Goal: Navigation & Orientation: Find specific page/section

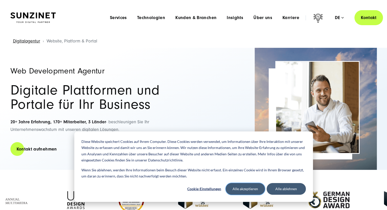
click at [249, 187] on button "Alle akzeptieren" at bounding box center [245, 189] width 39 height 12
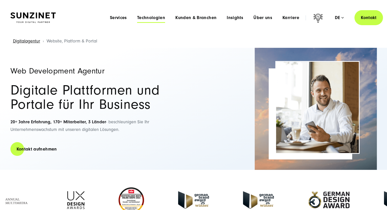
click at [160, 17] on span "Technologien" at bounding box center [151, 17] width 28 height 5
click at [287, 19] on span "Karriere" at bounding box center [290, 17] width 17 height 5
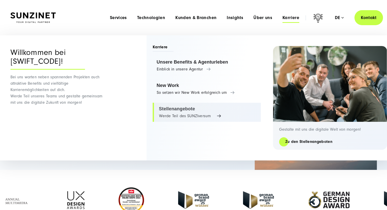
click at [178, 112] on link "Stellenangebote Werde Teil des SUNZIversum" at bounding box center [207, 112] width 108 height 19
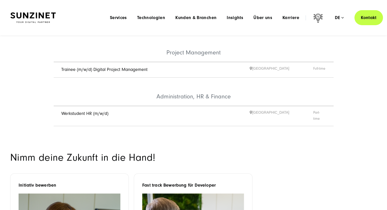
scroll to position [342, 0]
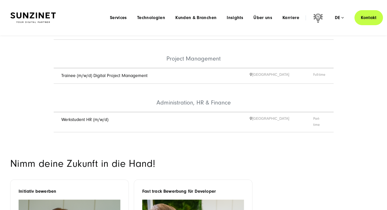
click at [90, 73] on link "Trainee (m/w/d) Digital Project Management" at bounding box center [104, 75] width 86 height 5
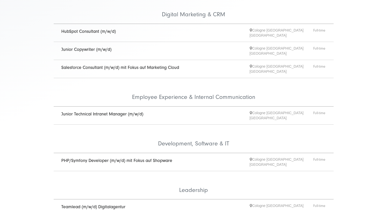
scroll to position [165, 0]
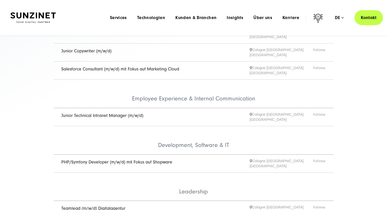
click at [114, 113] on link "Junior Technical Intranet Manager (m/w/d)" at bounding box center [102, 115] width 82 height 5
